Goal: Information Seeking & Learning: Learn about a topic

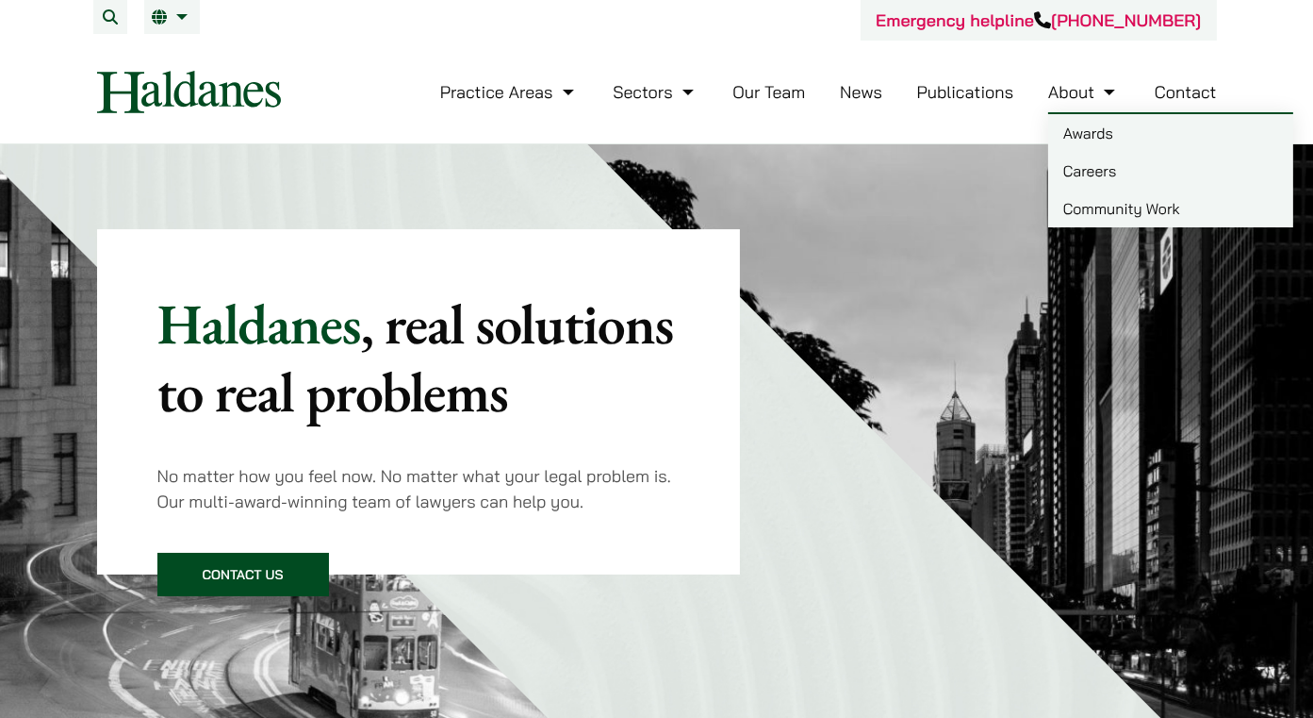
click at [1094, 173] on link "Careers" at bounding box center [1171, 171] width 245 height 38
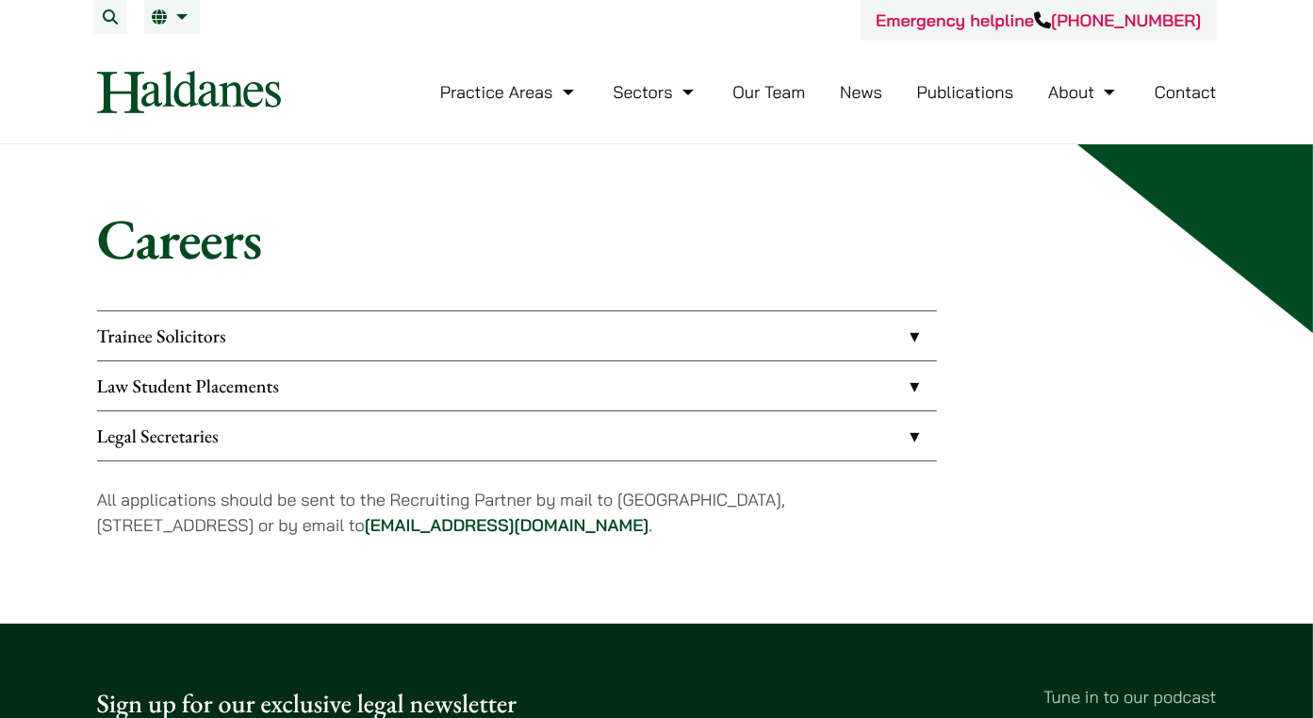
click at [361, 388] on link "Law Student Placements" at bounding box center [517, 385] width 840 height 49
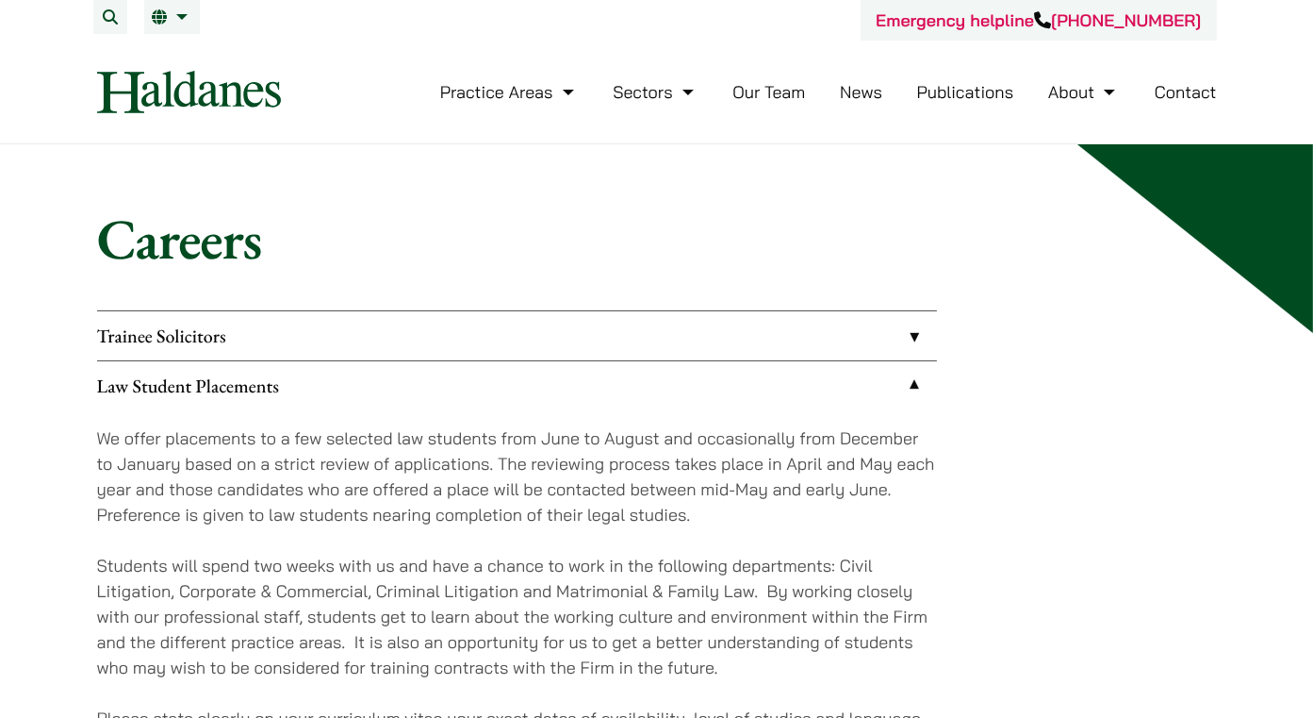
click at [493, 329] on link "Trainee Solicitors" at bounding box center [517, 335] width 840 height 49
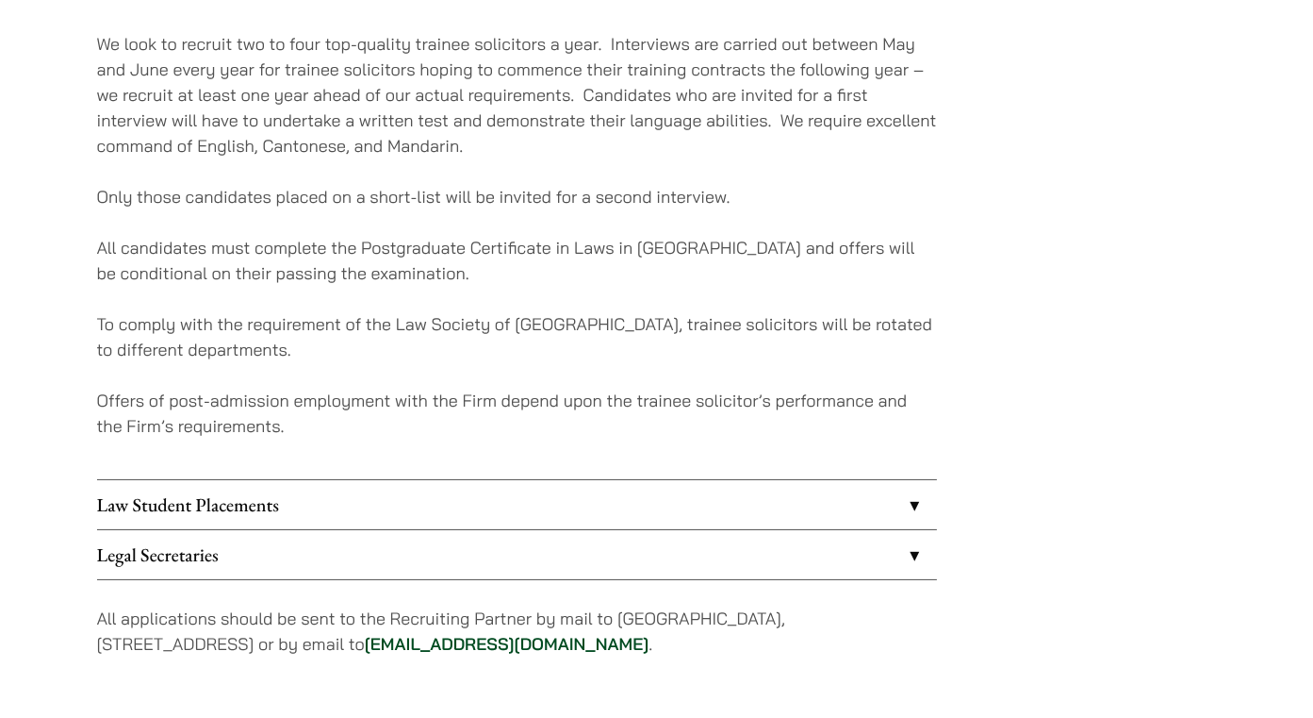
scroll to position [355, 0]
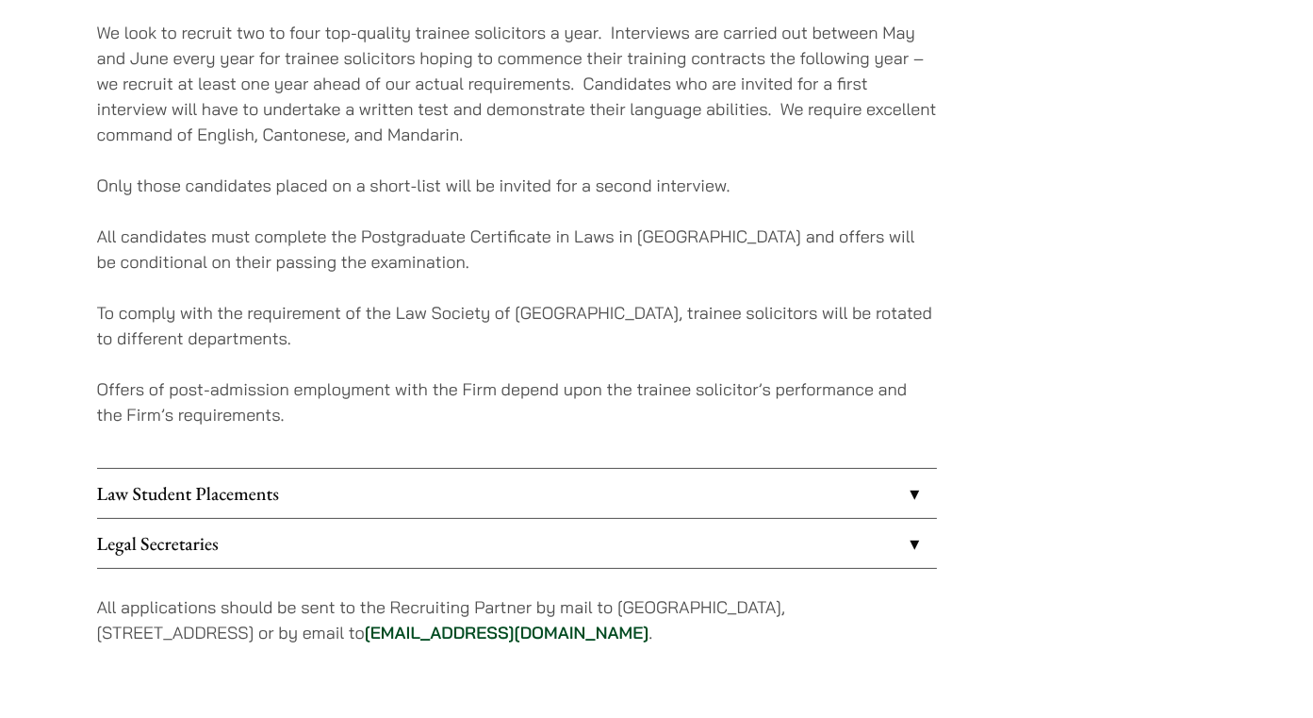
click at [488, 496] on link "Law Student Placements" at bounding box center [517, 493] width 840 height 49
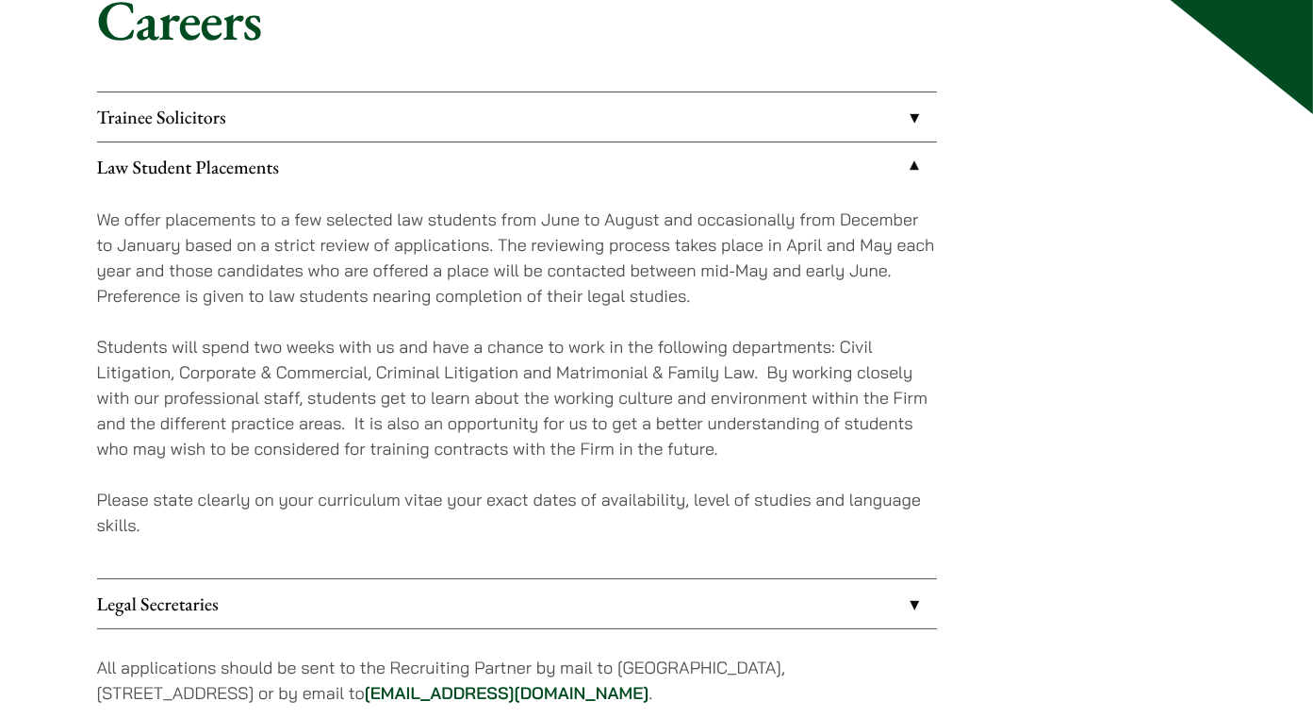
scroll to position [217, 0]
click at [1148, 434] on div "Trainee Solicitors We look to recruit two to four top-quality trainee solicitor…" at bounding box center [657, 412] width 1120 height 639
